Goal: Navigation & Orientation: Find specific page/section

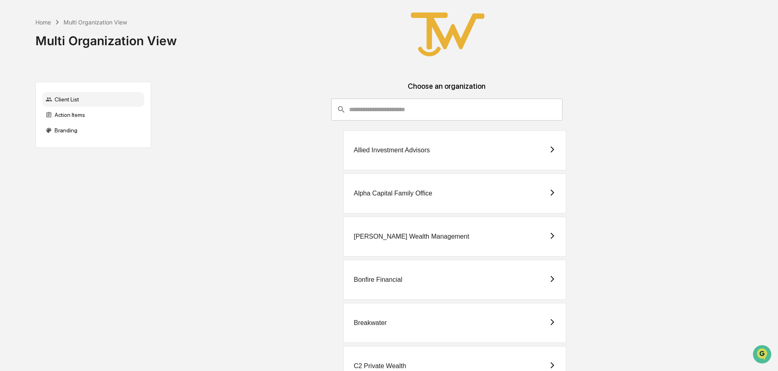
click at [374, 150] on div "Allied Investment Advisors" at bounding box center [391, 150] width 76 height 7
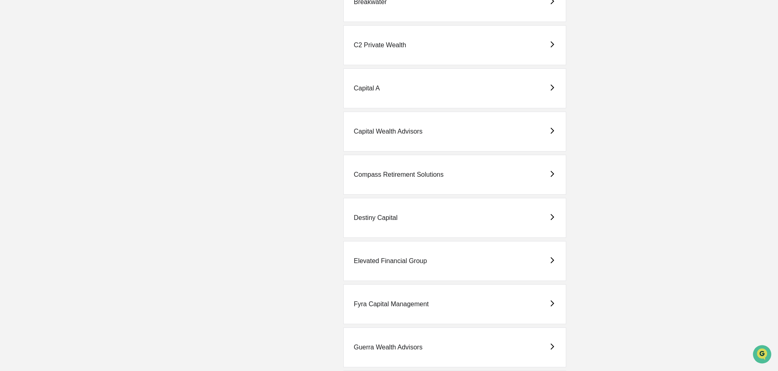
scroll to position [326, 0]
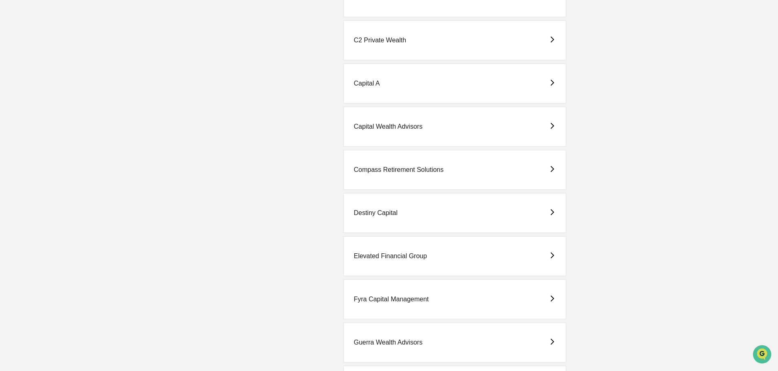
click at [376, 298] on div "Fyra Capital Management" at bounding box center [390, 299] width 75 height 7
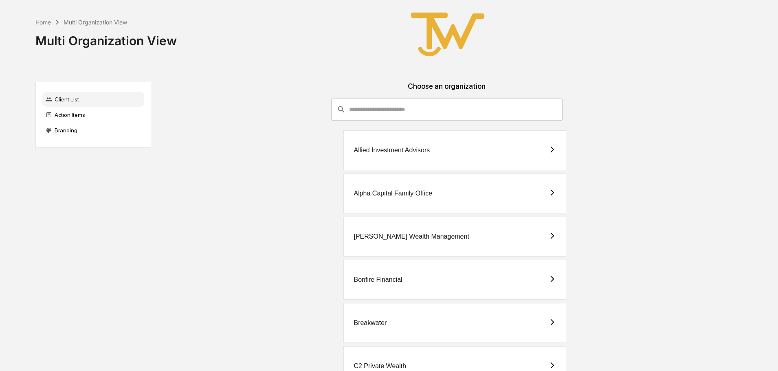
click at [403, 145] on div "Allied Investment Advisors" at bounding box center [454, 150] width 223 height 40
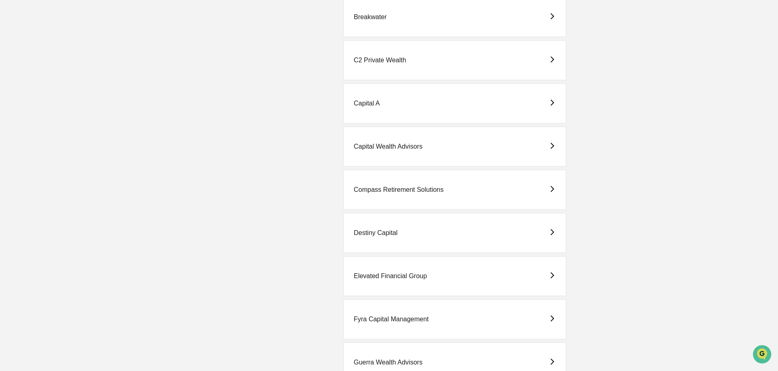
scroll to position [366, 0]
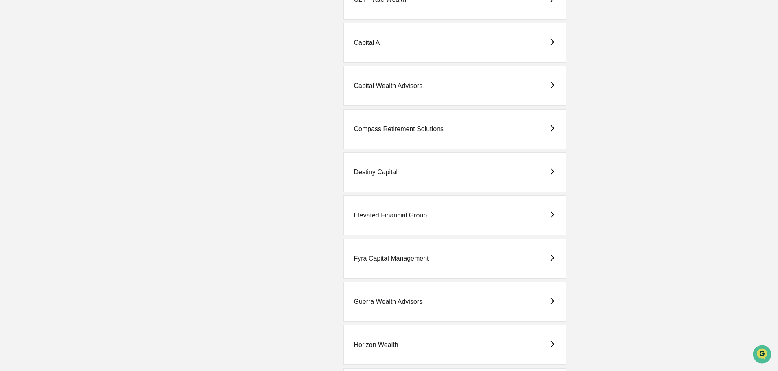
click at [383, 256] on div "Fyra Capital Management" at bounding box center [390, 258] width 75 height 7
